Goal: Transaction & Acquisition: Purchase product/service

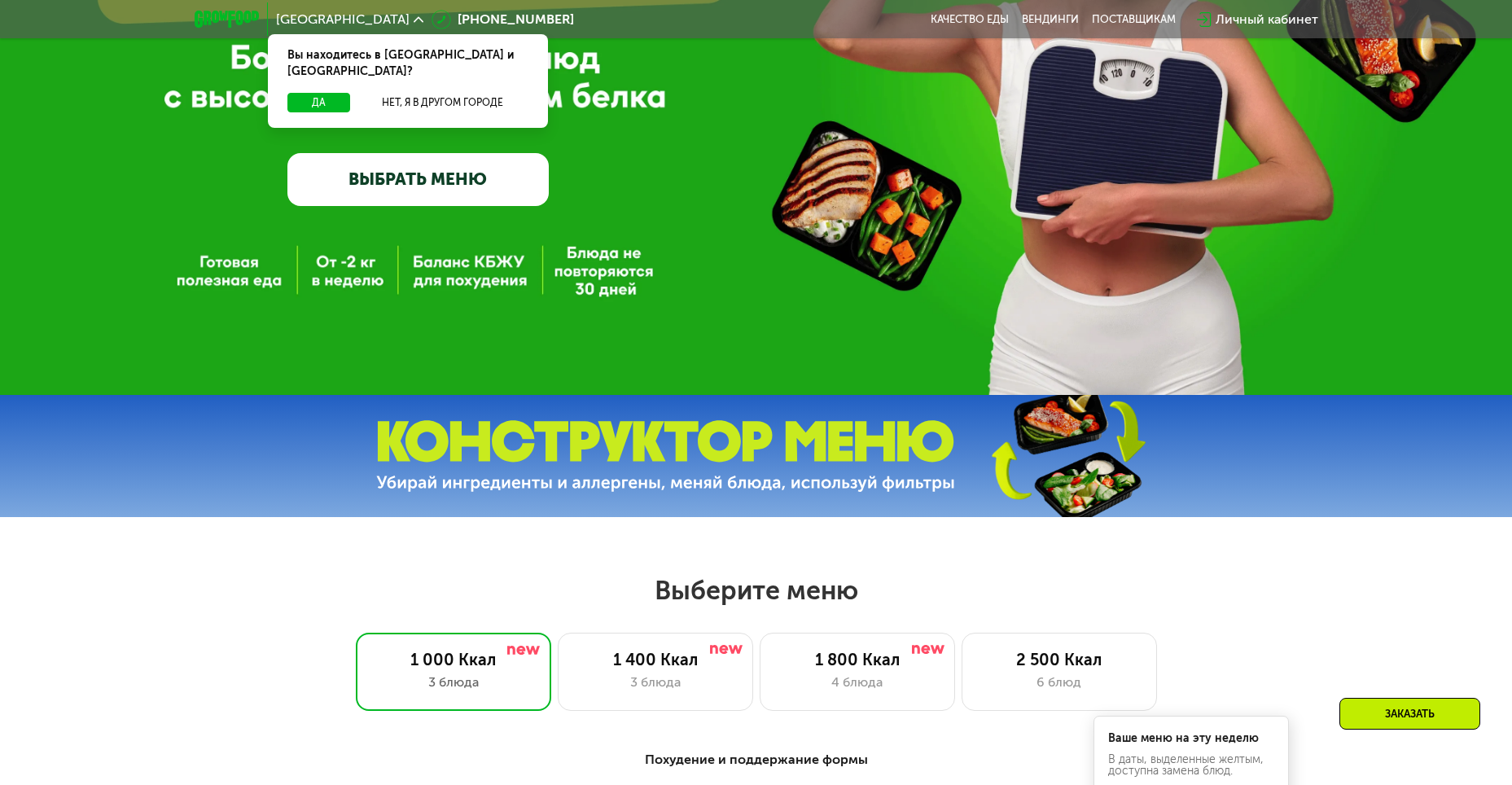
scroll to position [326, 0]
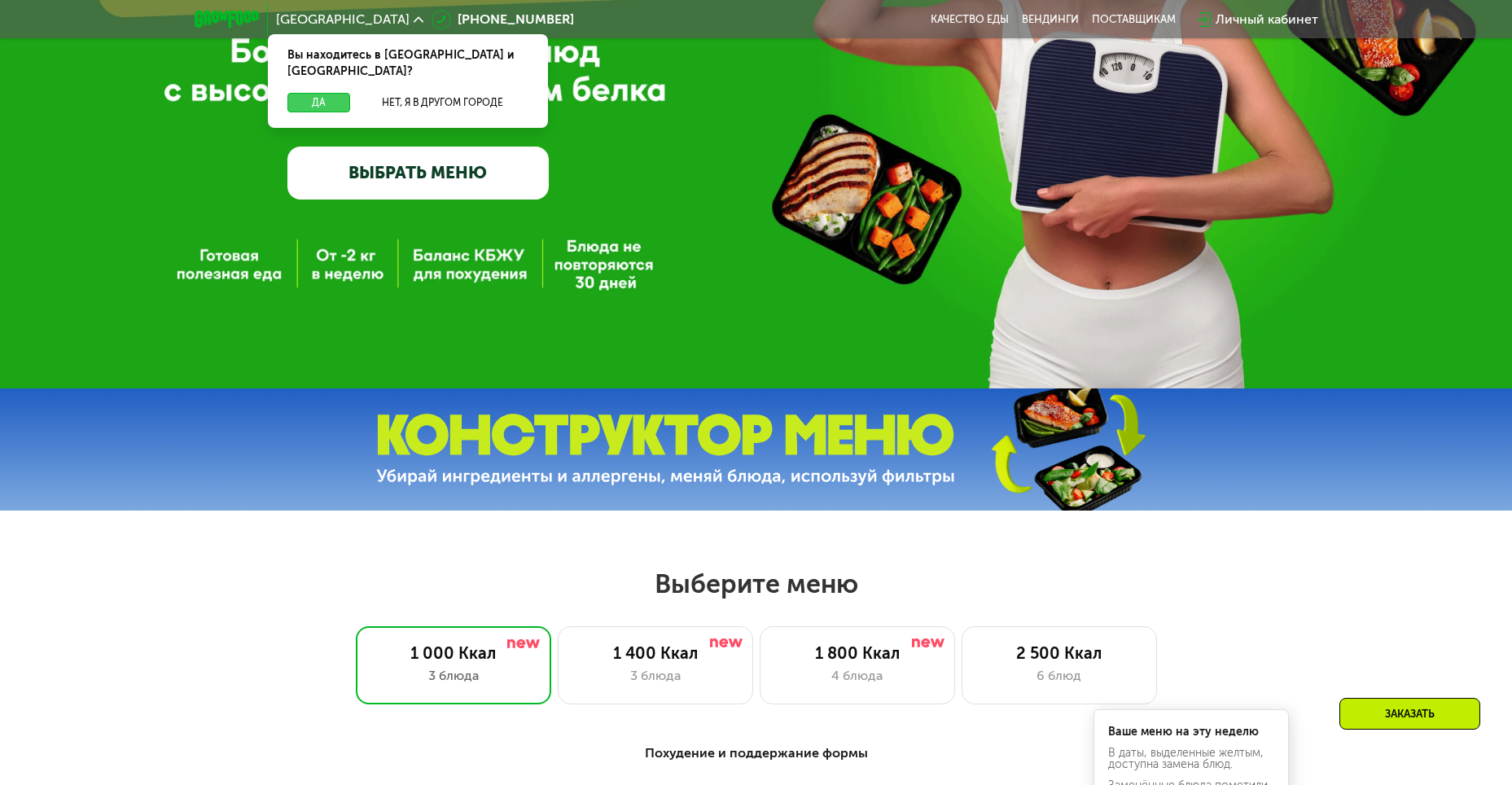
click at [300, 93] on button "Да" at bounding box center [318, 103] width 63 height 20
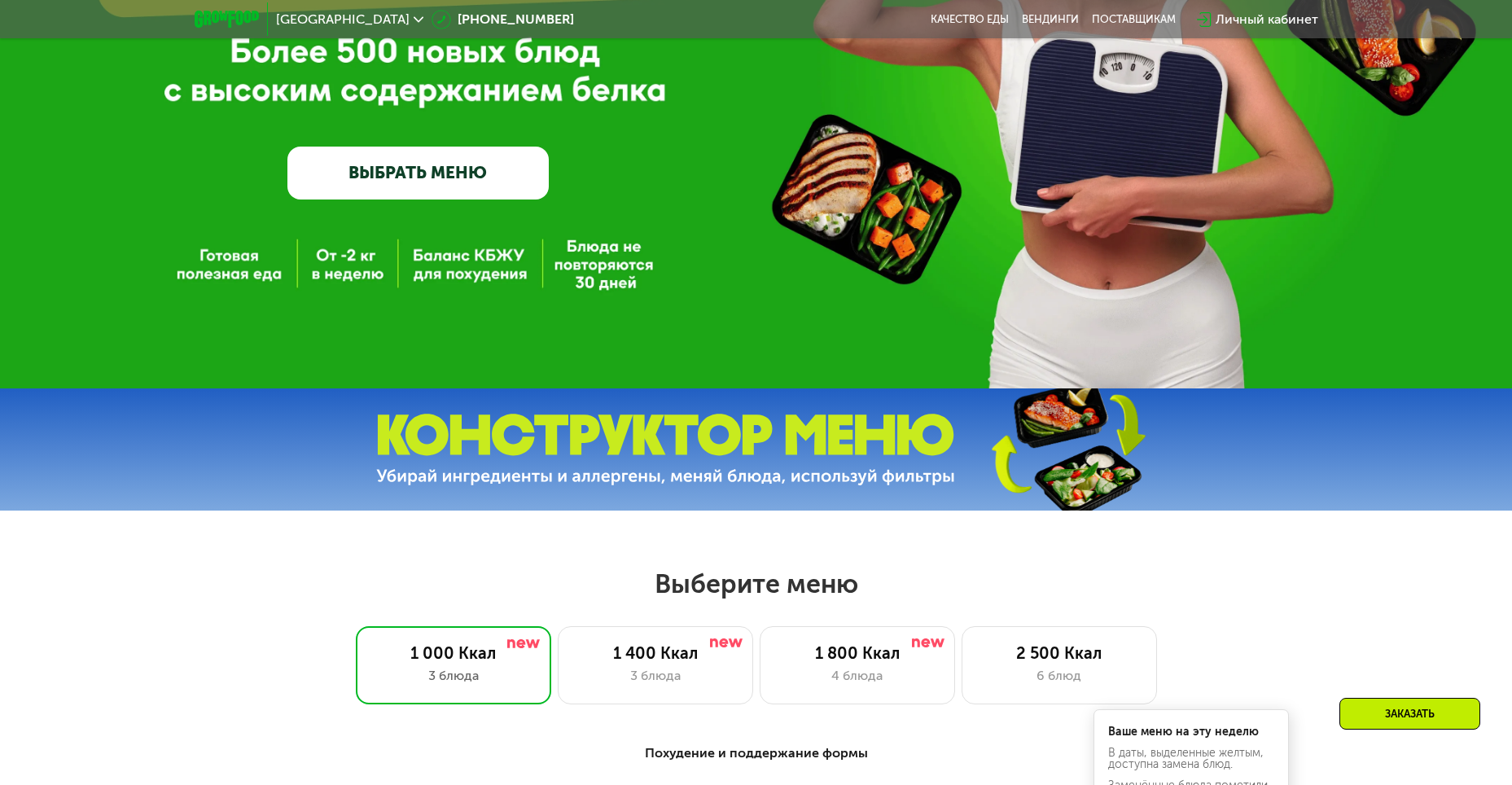
click at [401, 182] on link "ВЫБРАТЬ МЕНЮ" at bounding box center [418, 172] width 262 height 52
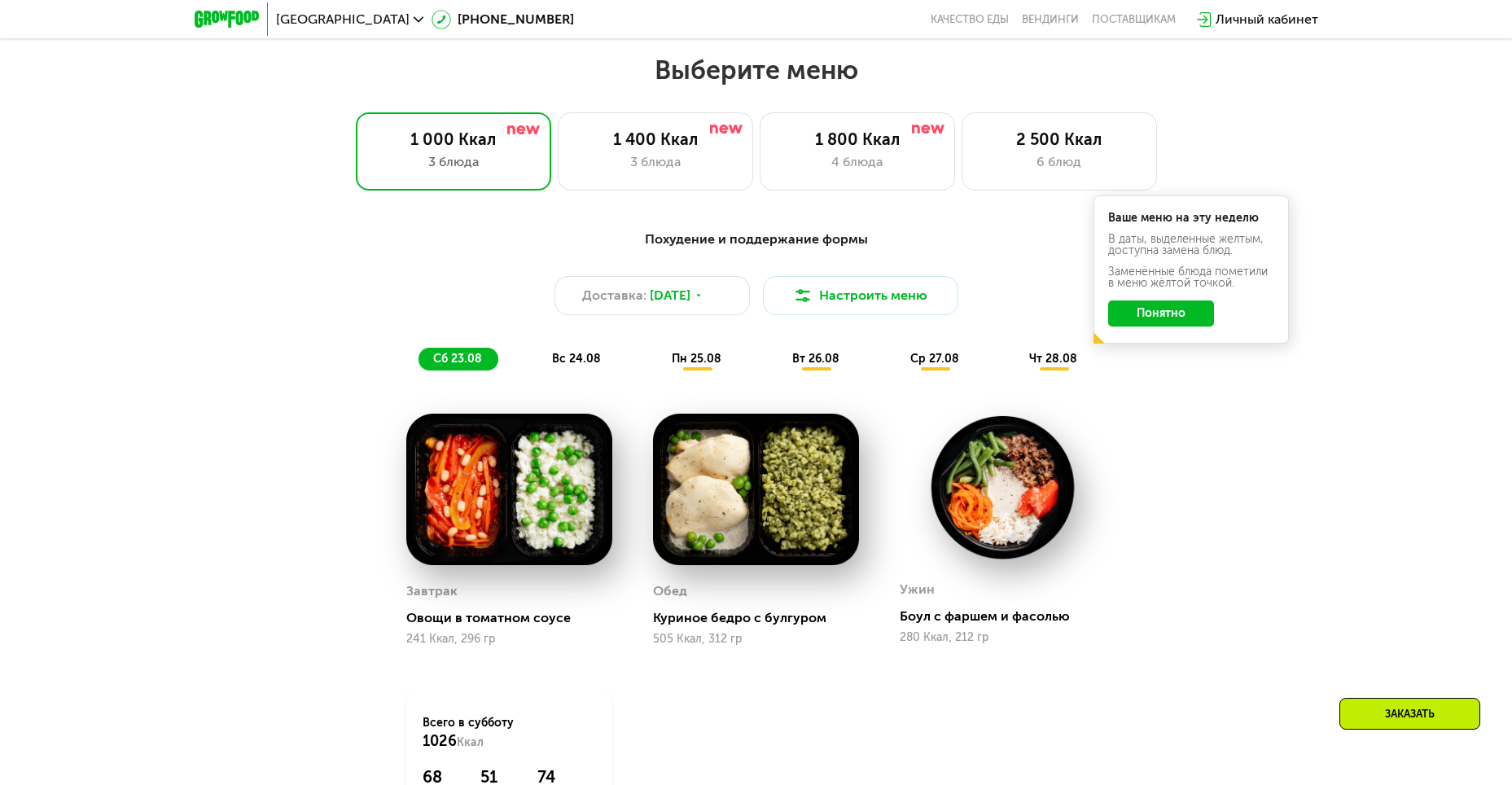
scroll to position [861, 0]
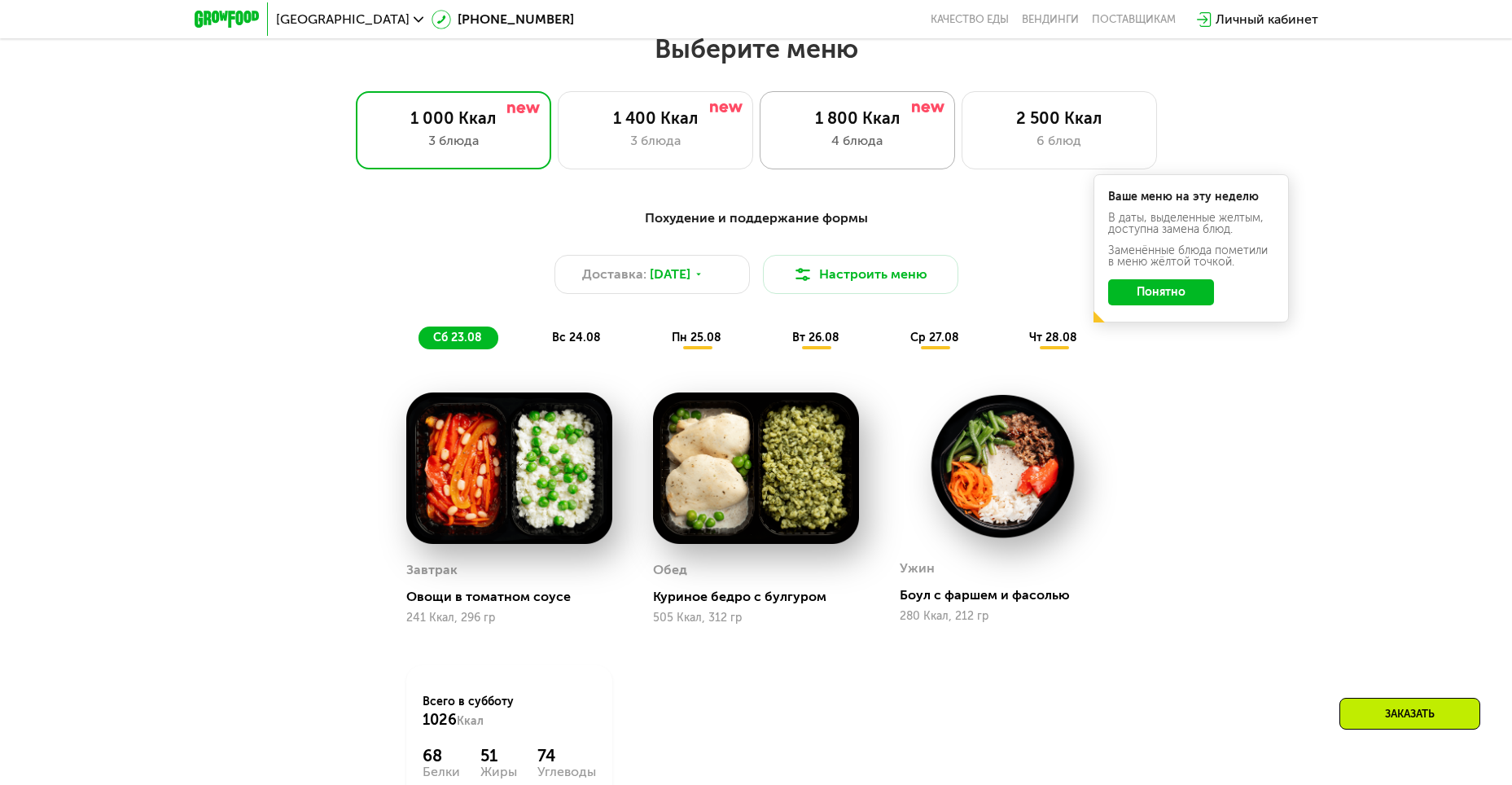
click at [799, 128] on div "1 800 Ккал" at bounding box center [857, 118] width 161 height 20
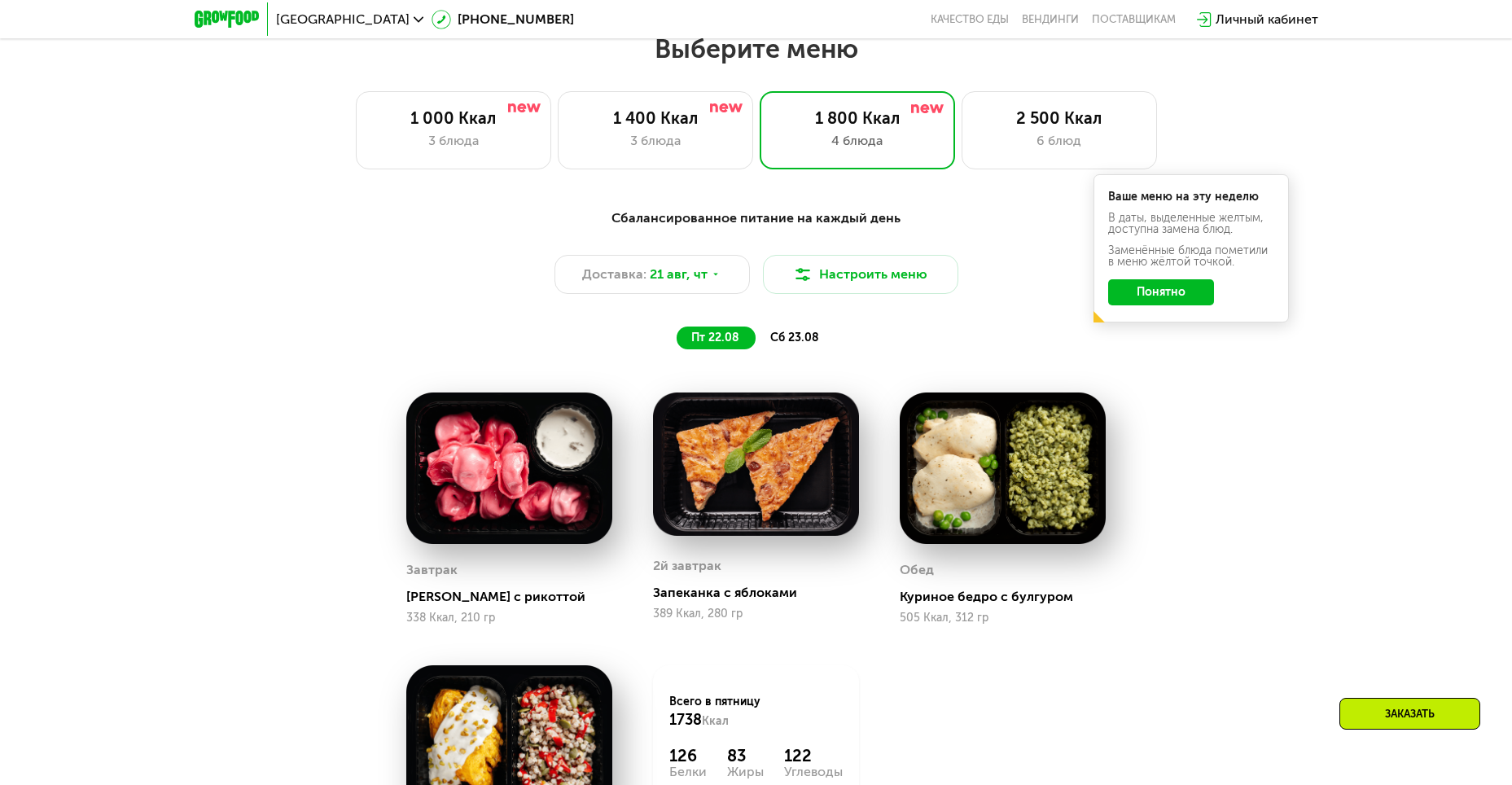
click at [1148, 294] on button "Понятно" at bounding box center [1161, 293] width 106 height 26
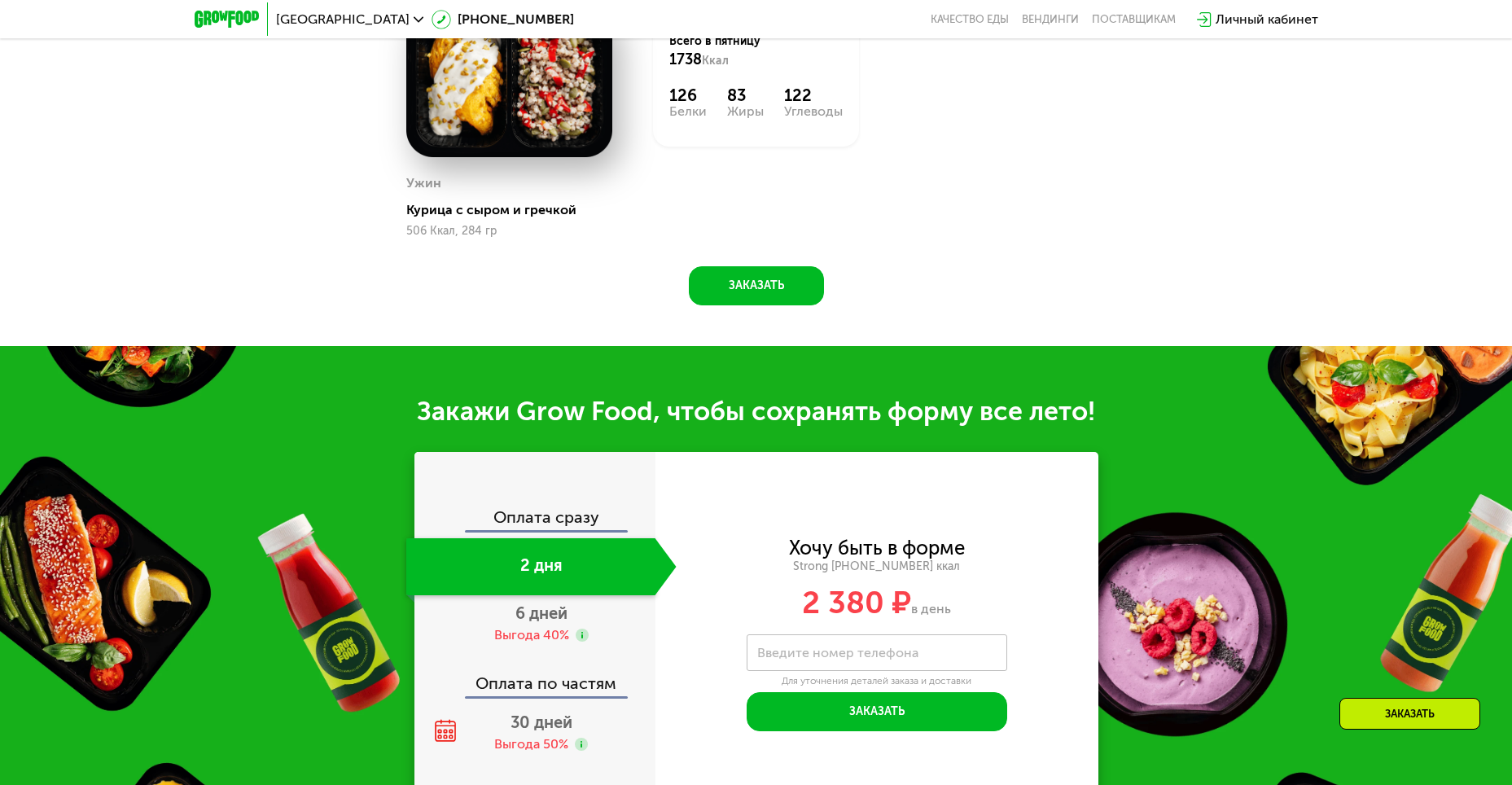
scroll to position [1675, 0]
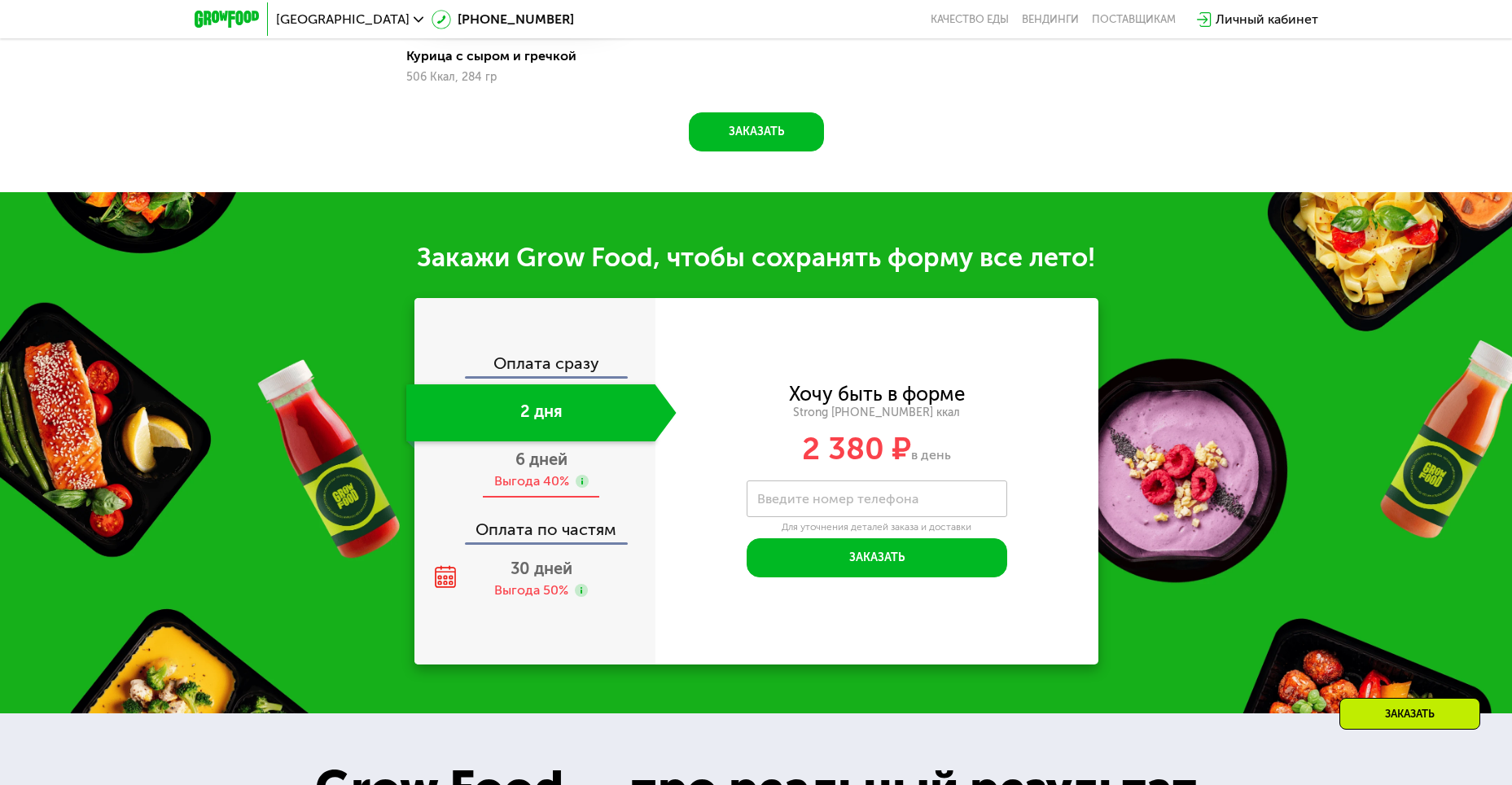
click at [568, 488] on div "Выгода 40%" at bounding box center [532, 481] width 75 height 18
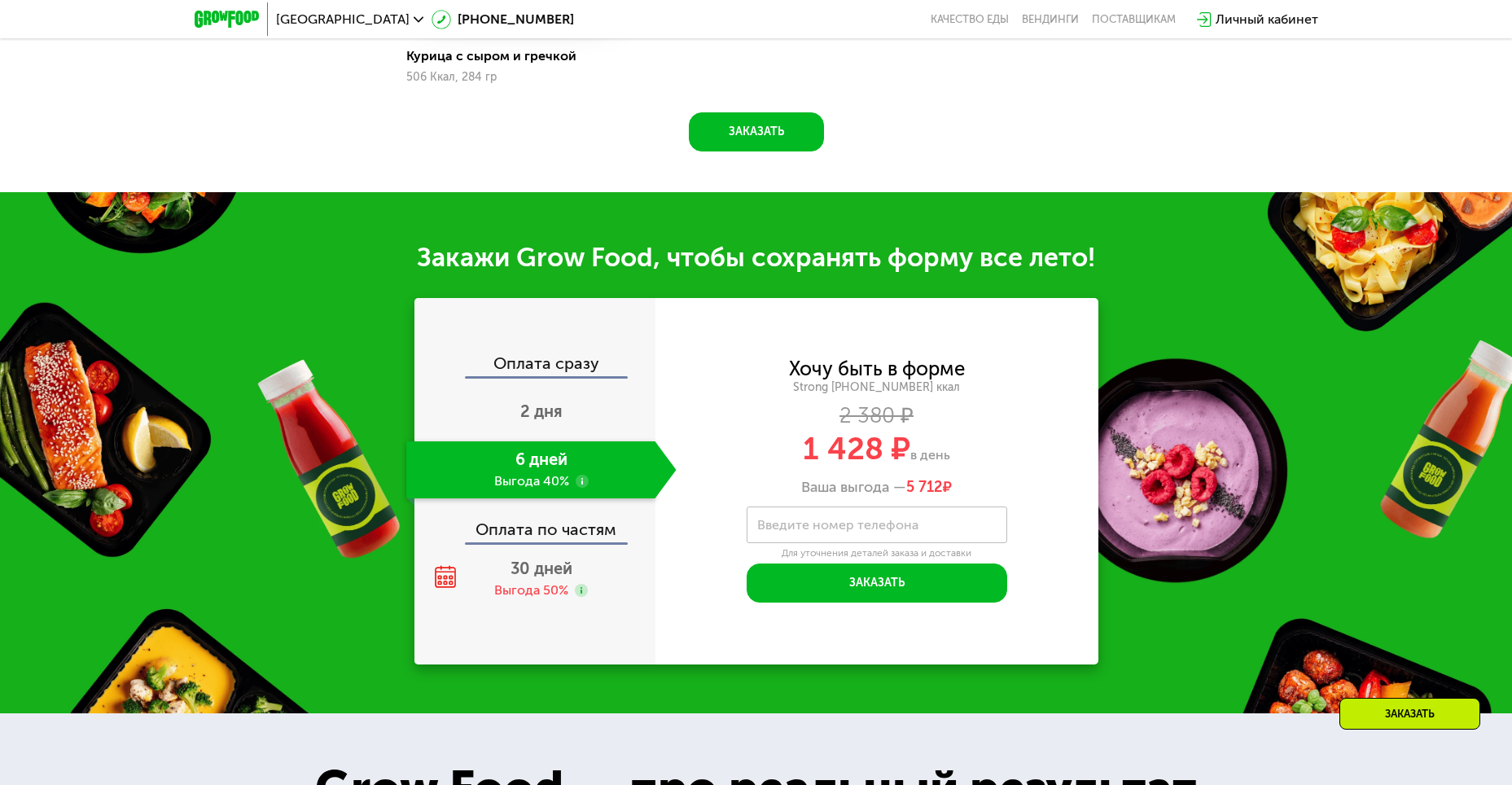
click at [602, 540] on div "Оплата по частям" at bounding box center [535, 524] width 239 height 38
click at [598, 582] on div "30 дней Выгода 50%" at bounding box center [541, 579] width 270 height 57
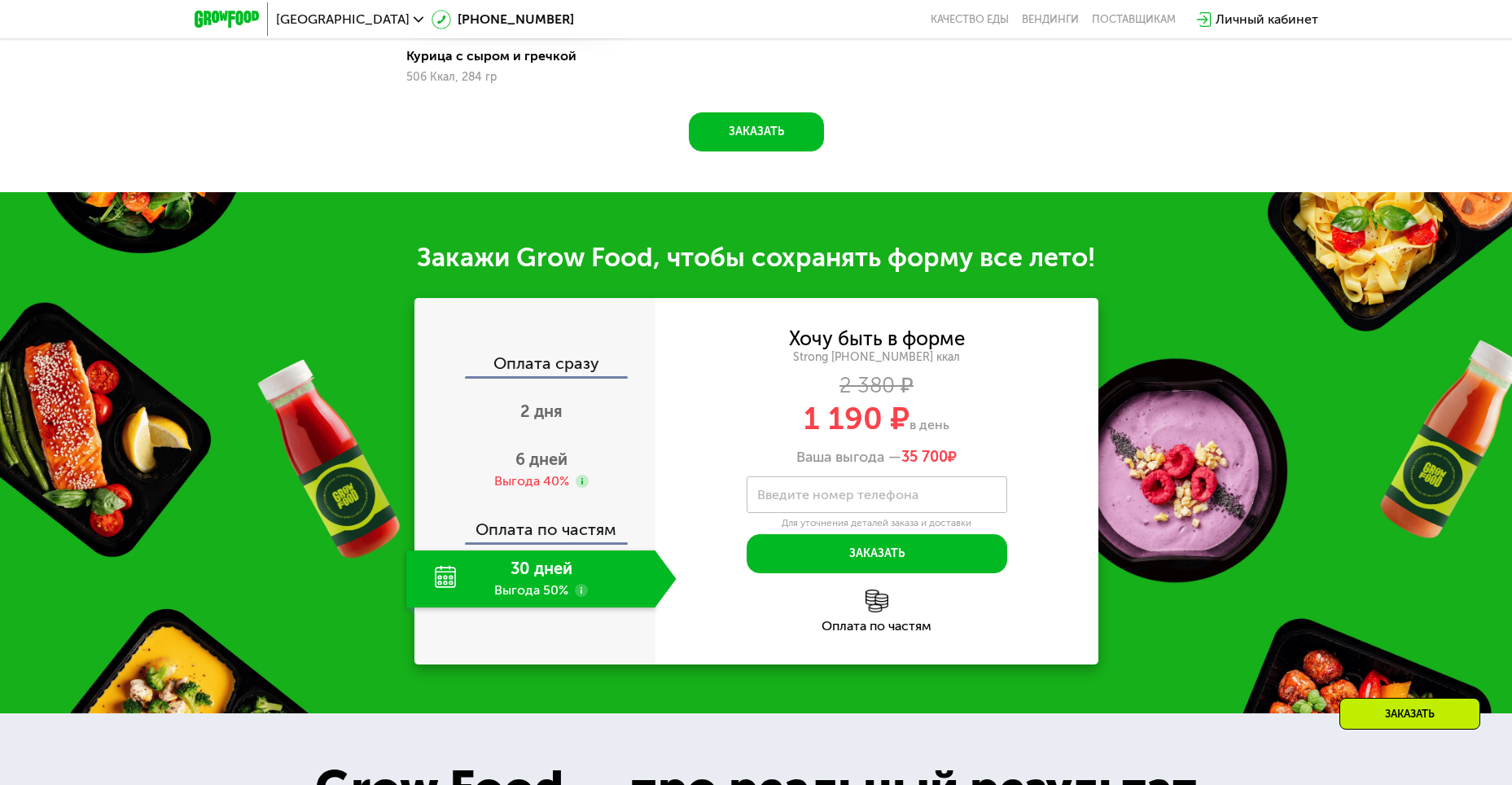
click at [866, 613] on img at bounding box center [877, 601] width 23 height 23
click at [872, 623] on div "Оплата по частям" at bounding box center [877, 612] width 443 height 43
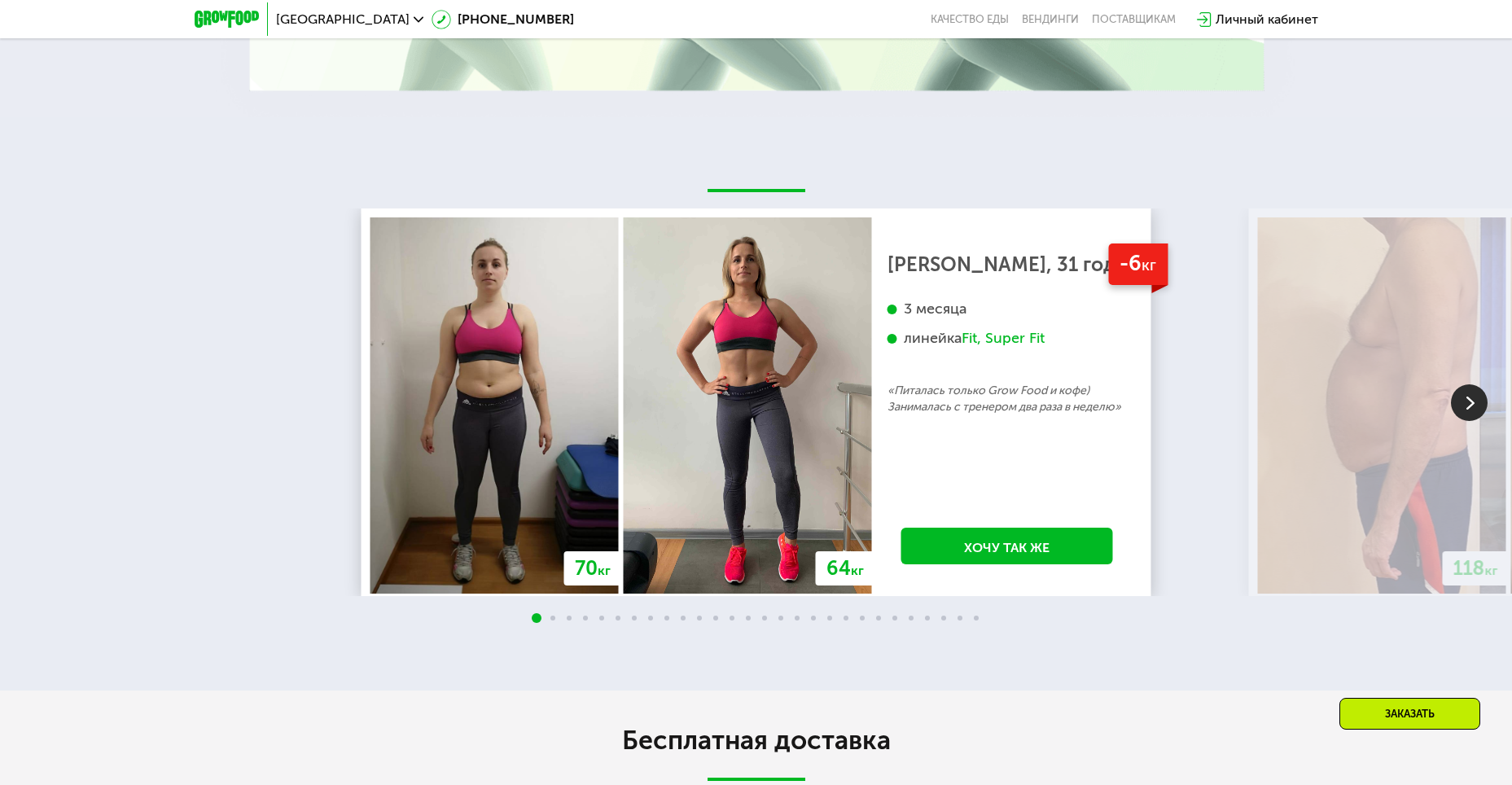
scroll to position [3060, 0]
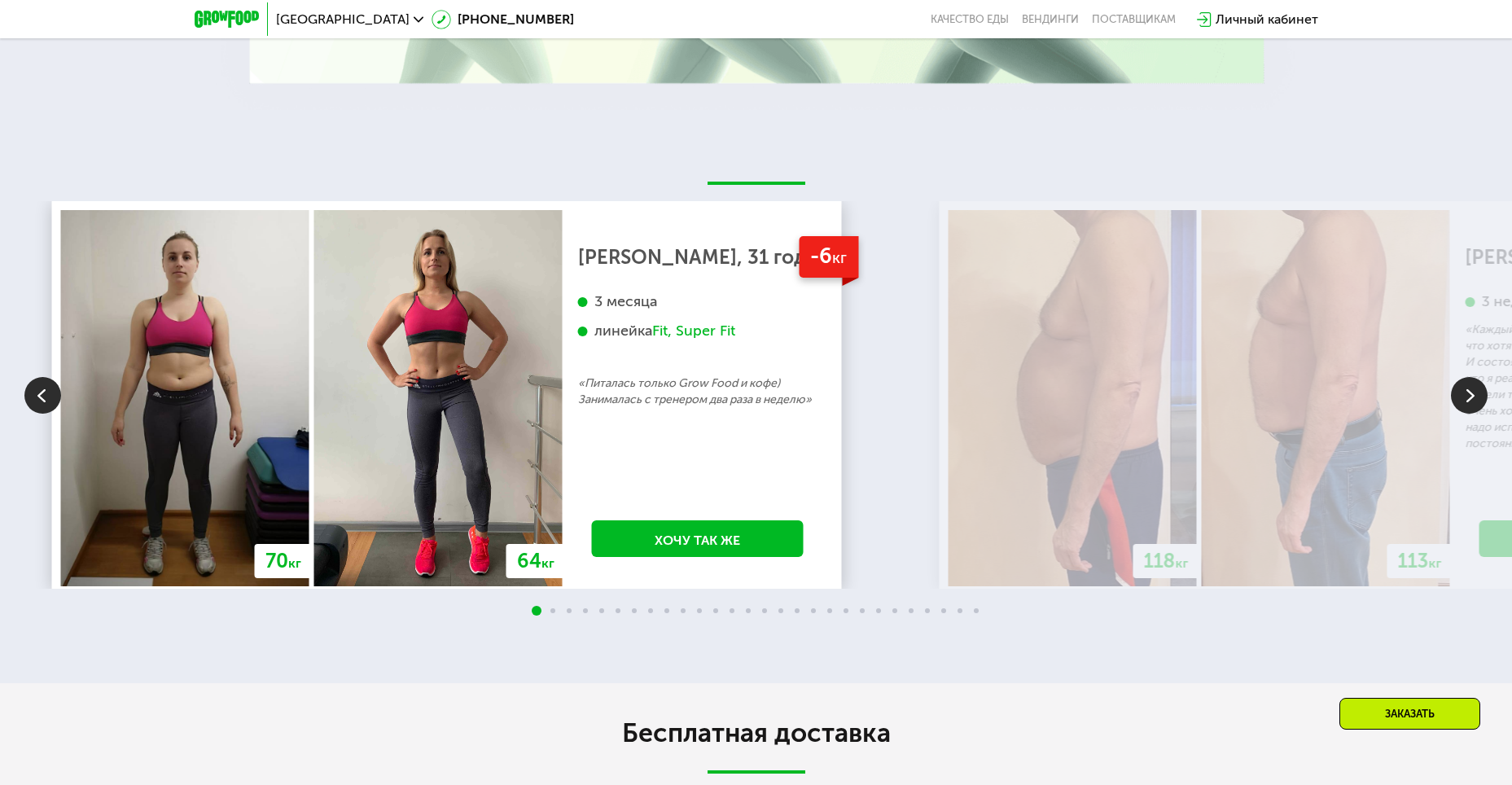
click at [948, 438] on img at bounding box center [1073, 398] width 248 height 376
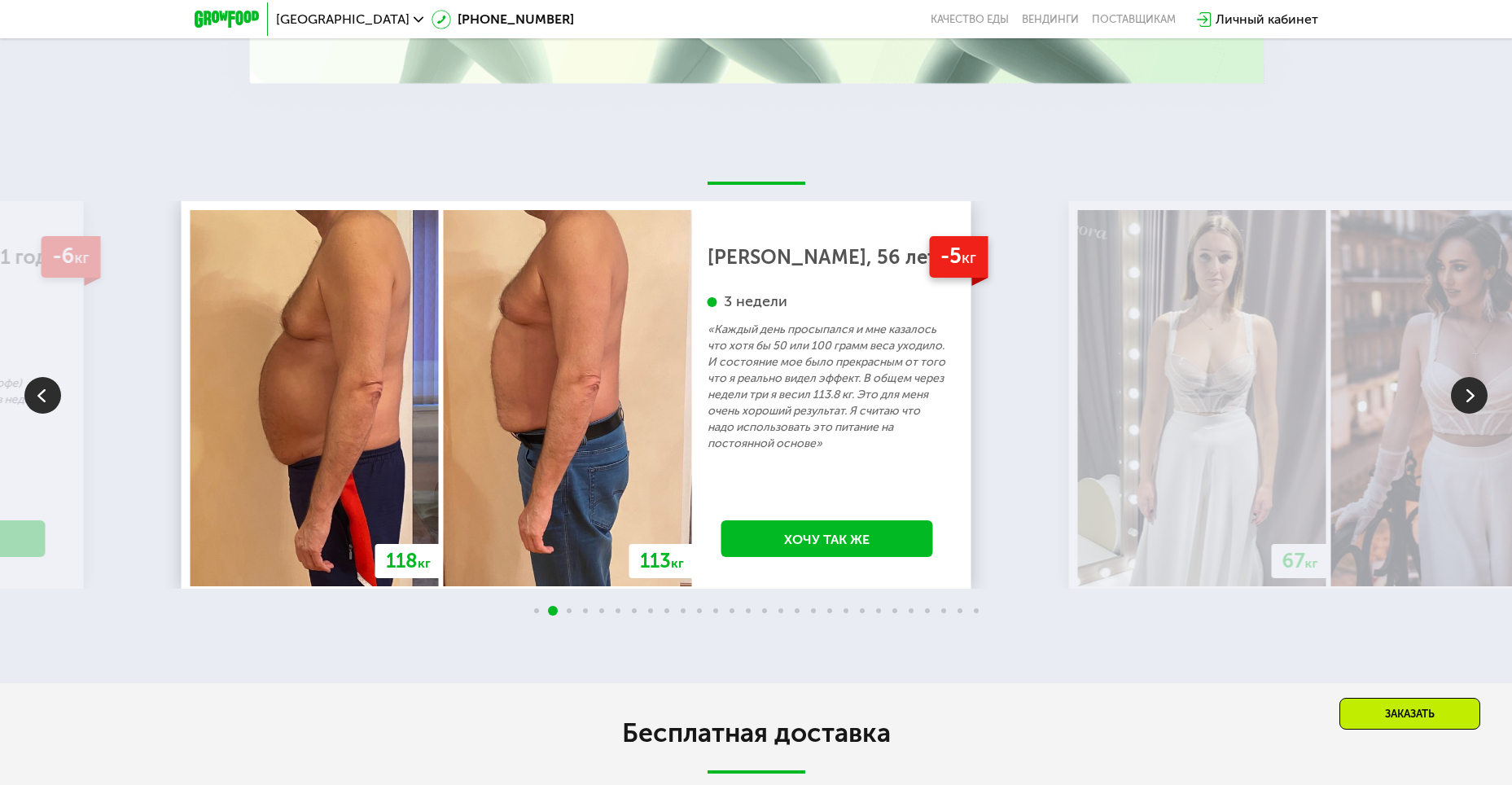
click at [1078, 395] on img at bounding box center [1202, 398] width 248 height 376
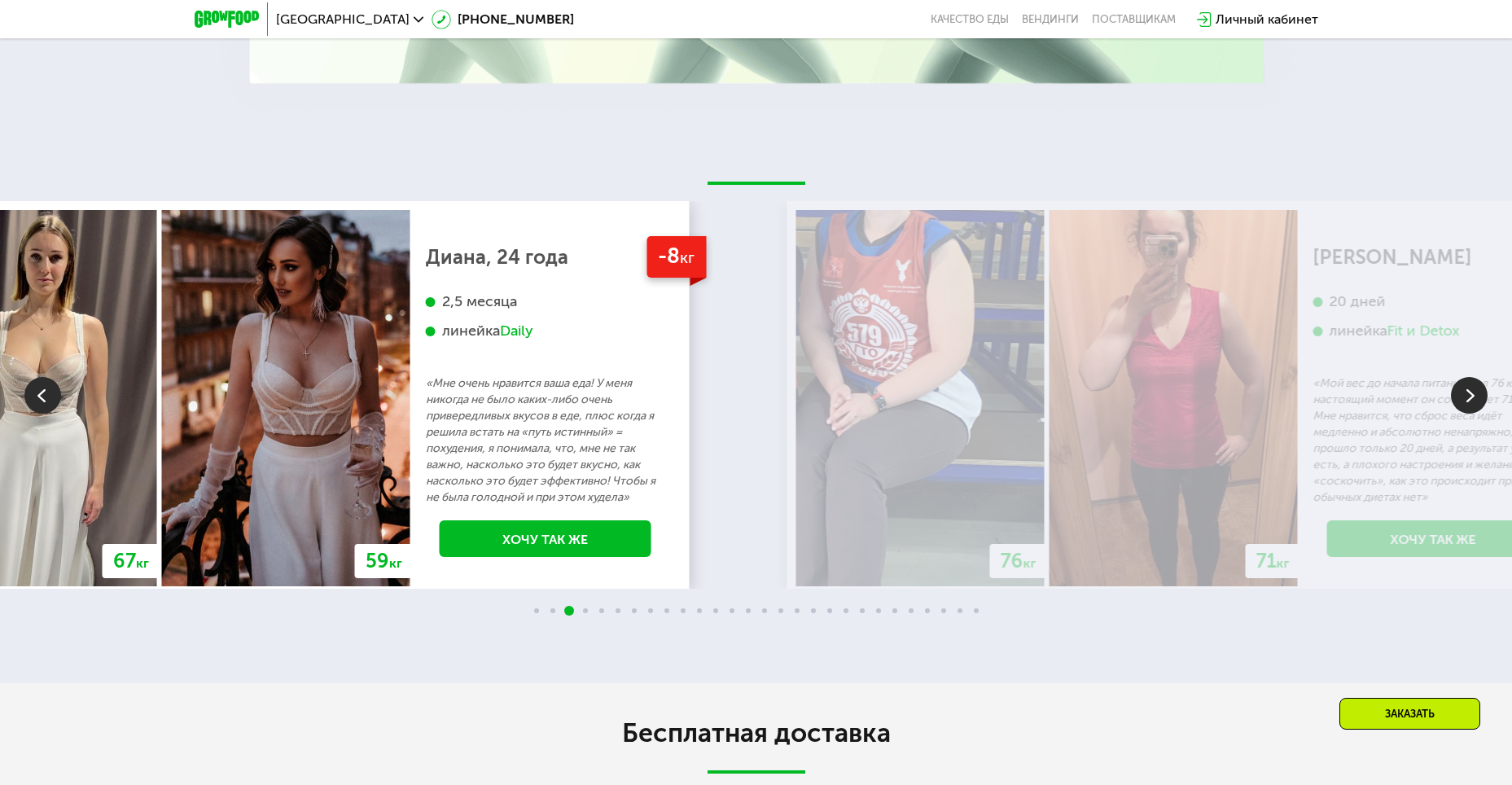
click at [796, 433] on img at bounding box center [920, 398] width 248 height 376
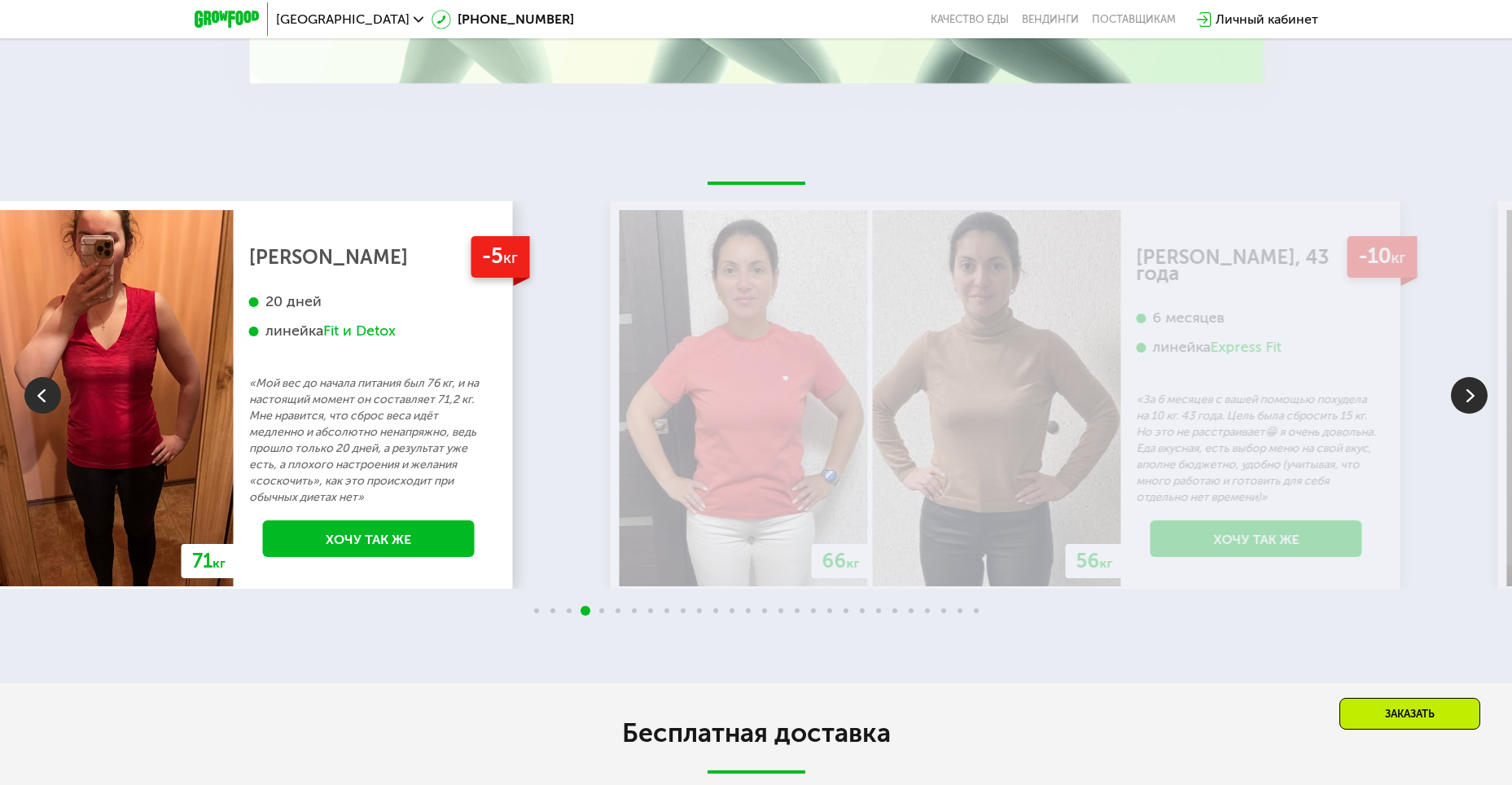
click at [620, 457] on img at bounding box center [744, 398] width 248 height 376
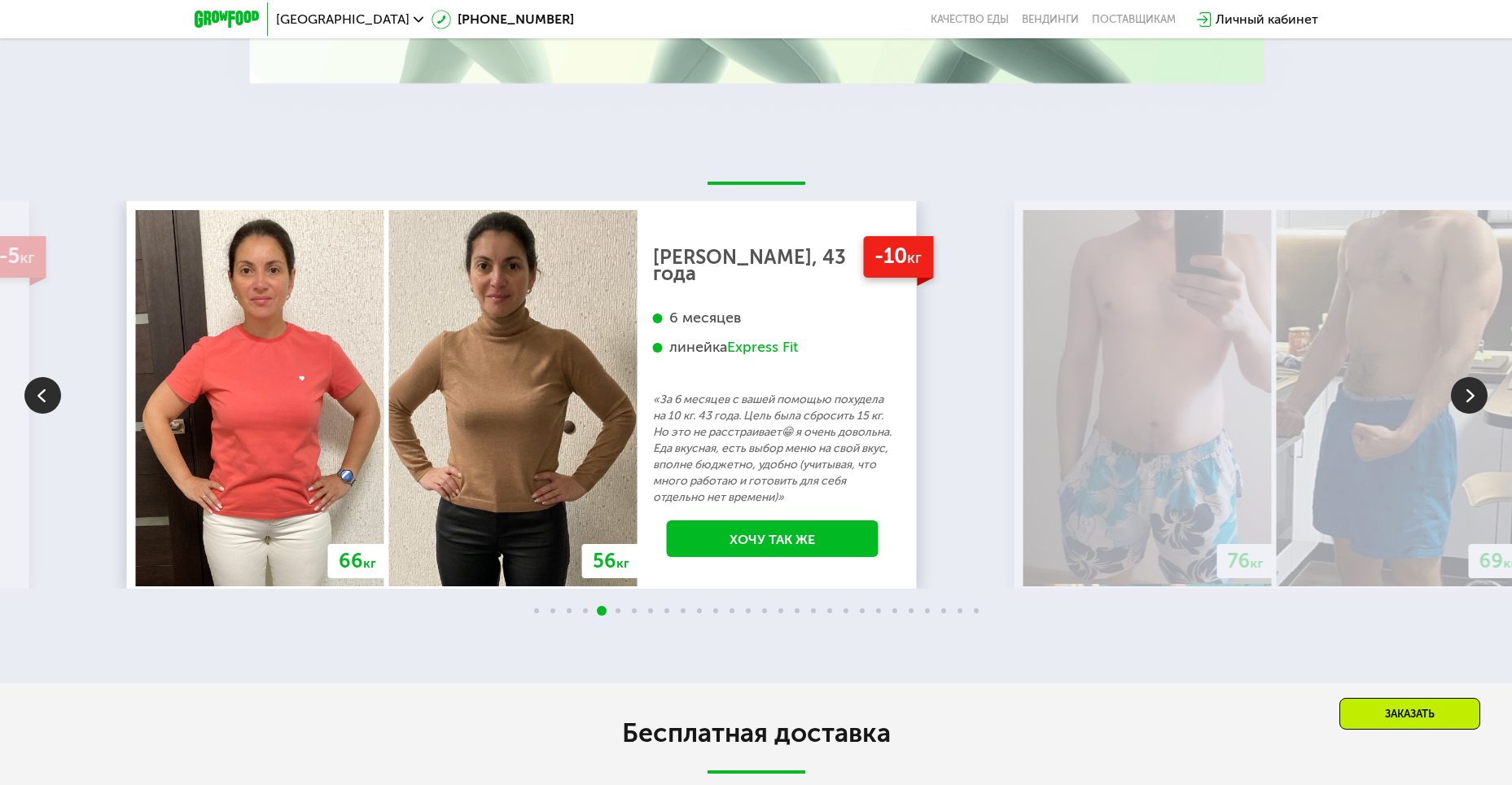
click at [1024, 490] on img at bounding box center [1148, 398] width 248 height 376
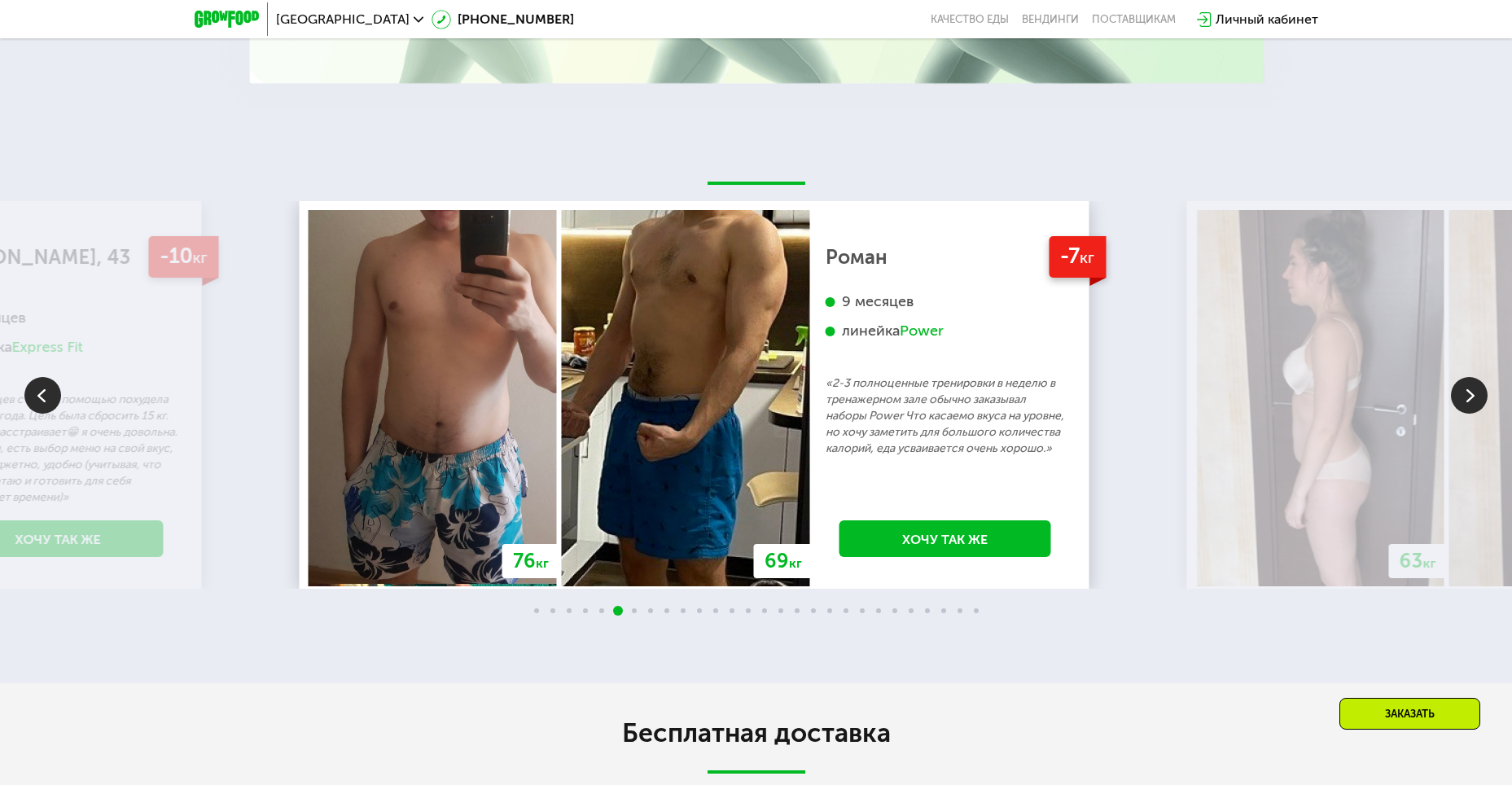
click at [1196, 471] on img at bounding box center [1320, 398] width 248 height 376
